Goal: Navigation & Orientation: Find specific page/section

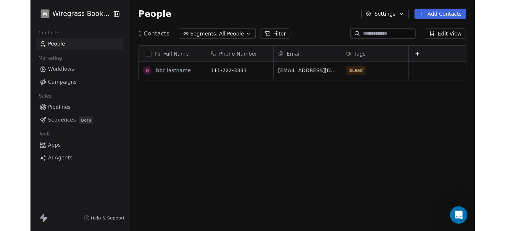
scroll to position [198, 417]
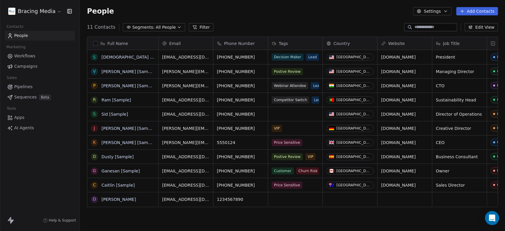
scroll to position [198, 420]
click at [57, 13] on html "Bracing Media Contacts People Marketing Workflows Campaigns Sales Pipelines Seq…" at bounding box center [252, 115] width 505 height 231
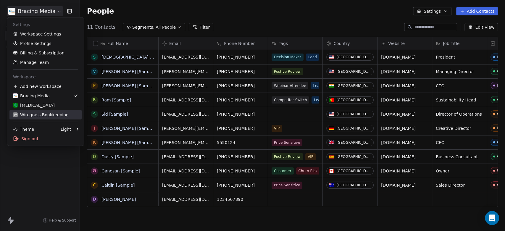
click at [33, 113] on div "W Wiregrass Bookkeeping" at bounding box center [41, 115] width 56 height 6
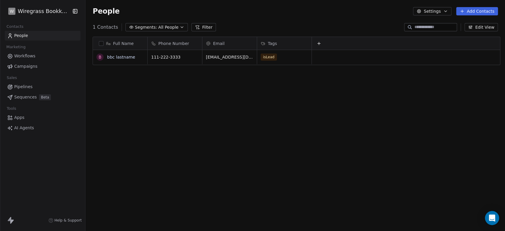
scroll to position [198, 417]
